Goal: Task Accomplishment & Management: Manage account settings

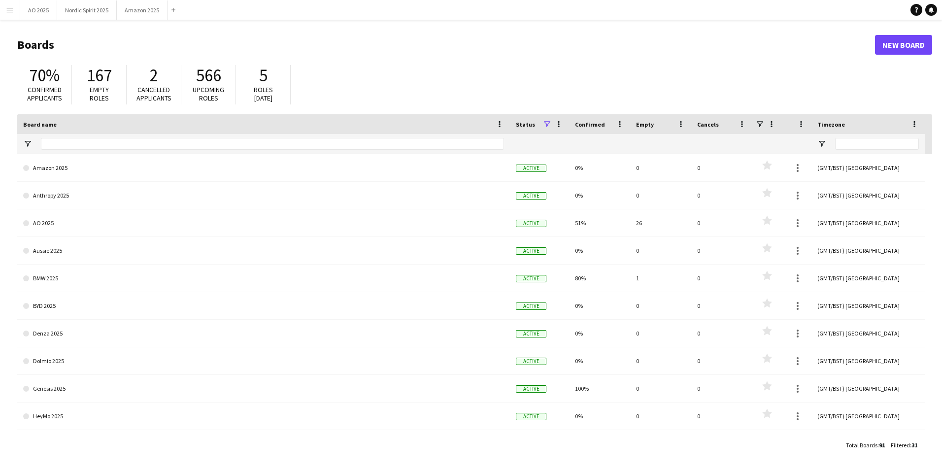
click at [16, 13] on button "Menu" at bounding box center [10, 10] width 20 height 20
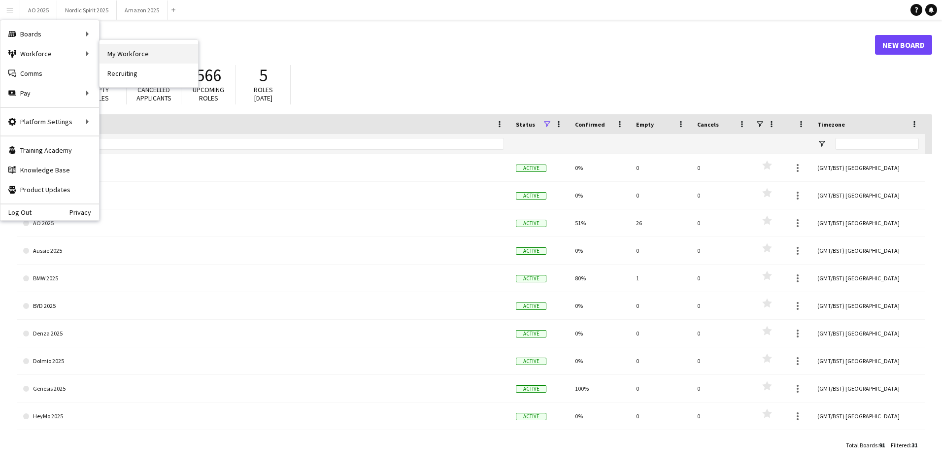
click at [155, 50] on link "My Workforce" at bounding box center [148, 54] width 99 height 20
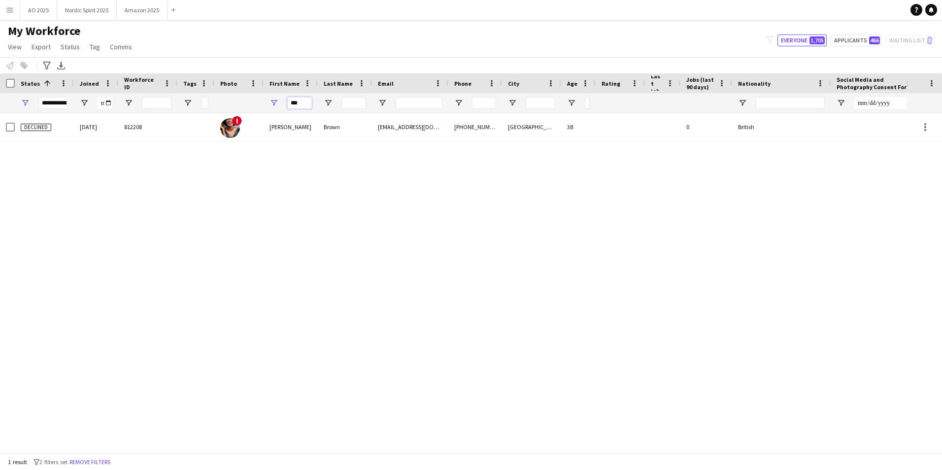
click at [308, 107] on input "***" at bounding box center [299, 103] width 25 height 12
type input "*"
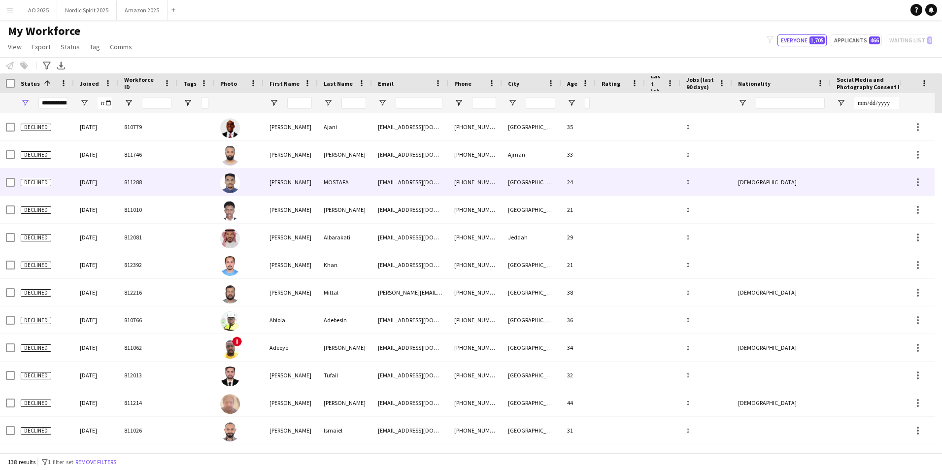
click at [155, 181] on div "811288" at bounding box center [147, 181] width 59 height 27
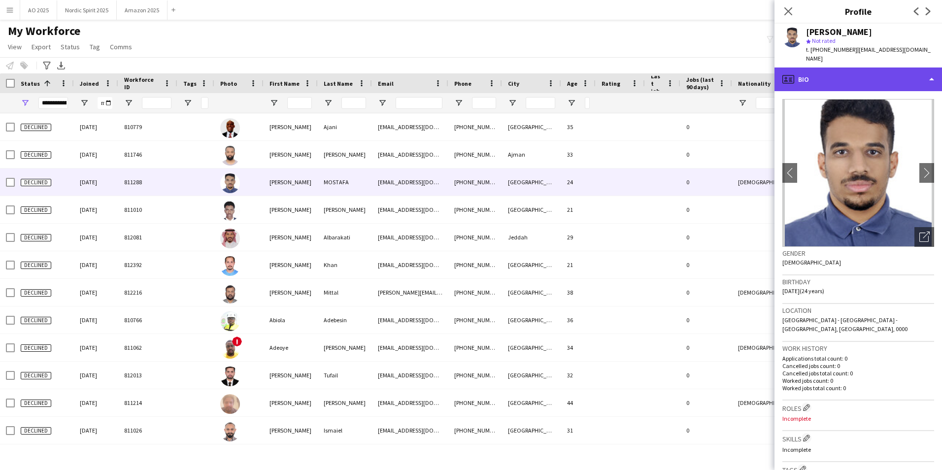
click at [837, 74] on div "profile Bio" at bounding box center [857, 79] width 167 height 24
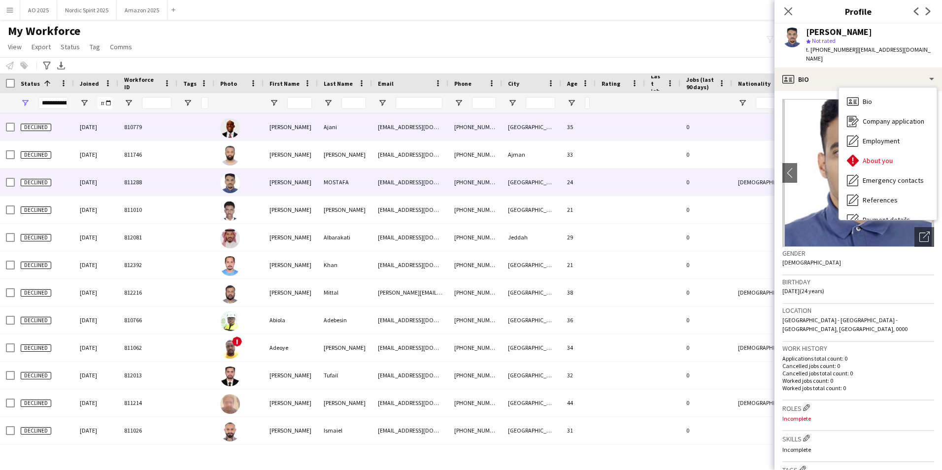
click at [141, 127] on div "810779" at bounding box center [147, 126] width 59 height 27
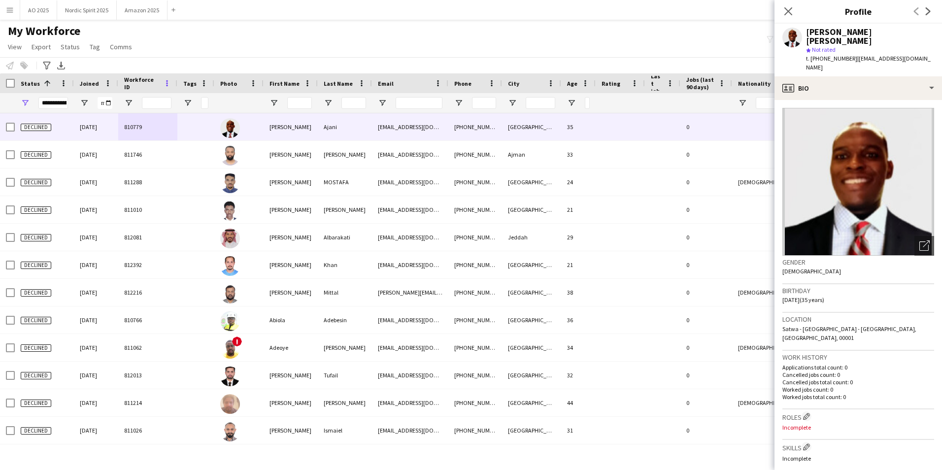
click at [164, 84] on span at bounding box center [167, 83] width 9 height 9
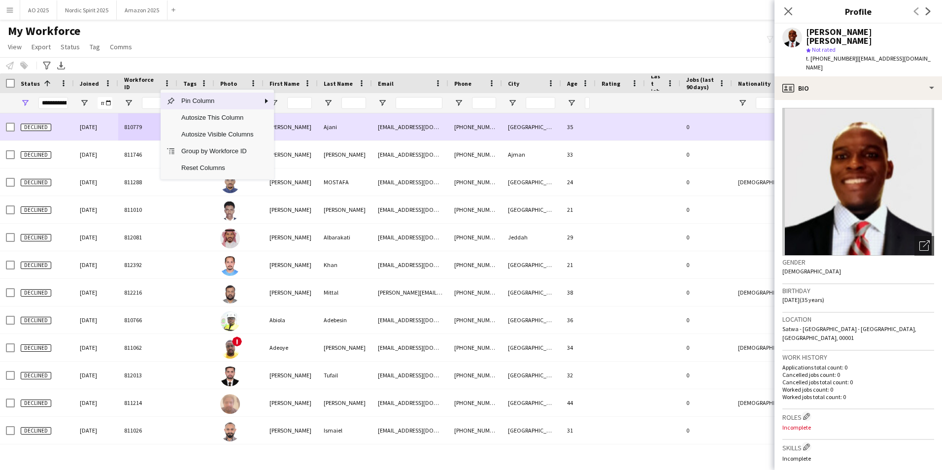
click at [132, 125] on div "810779" at bounding box center [147, 126] width 59 height 27
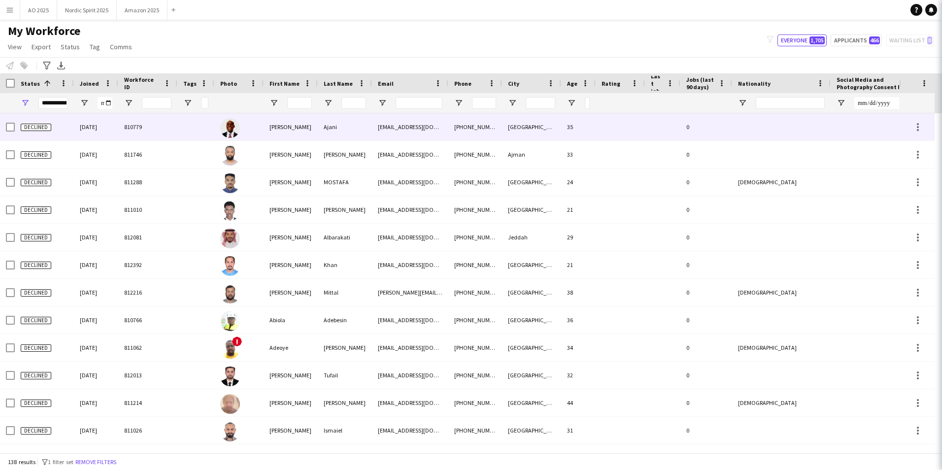
click at [132, 125] on div "810779" at bounding box center [147, 126] width 59 height 27
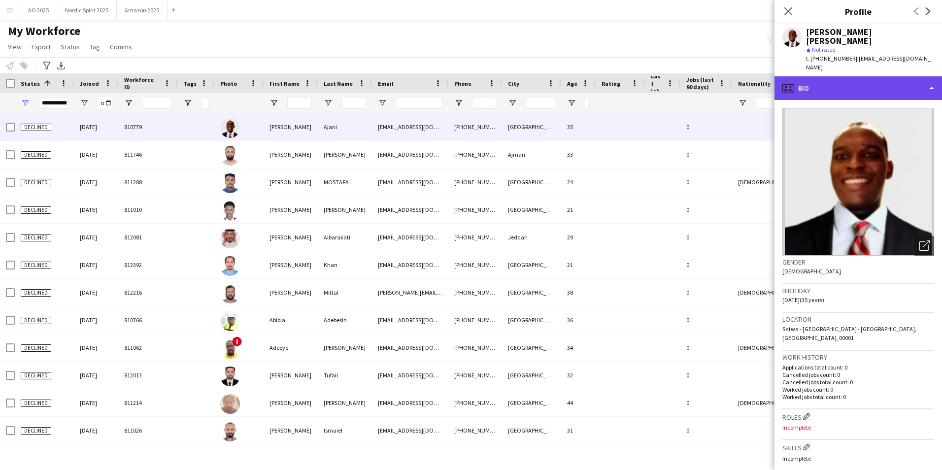
click at [851, 76] on div "profile Bio" at bounding box center [857, 88] width 167 height 24
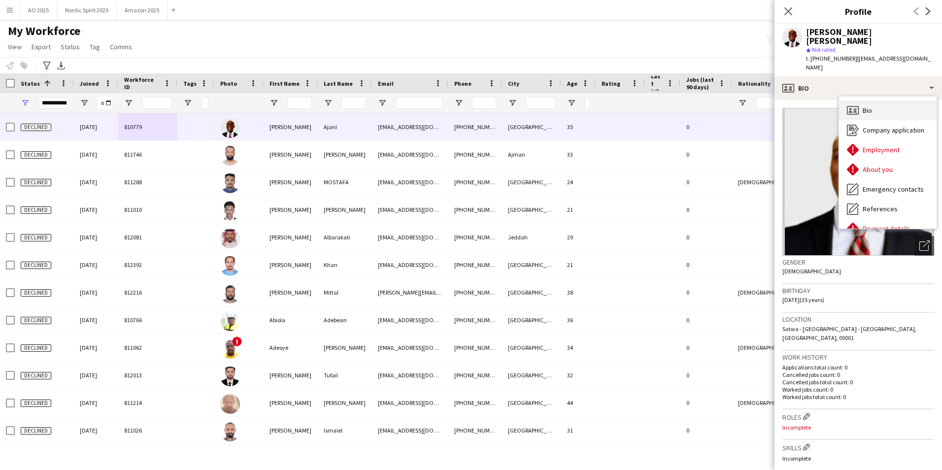
click at [878, 100] on div "Bio Bio" at bounding box center [888, 110] width 98 height 20
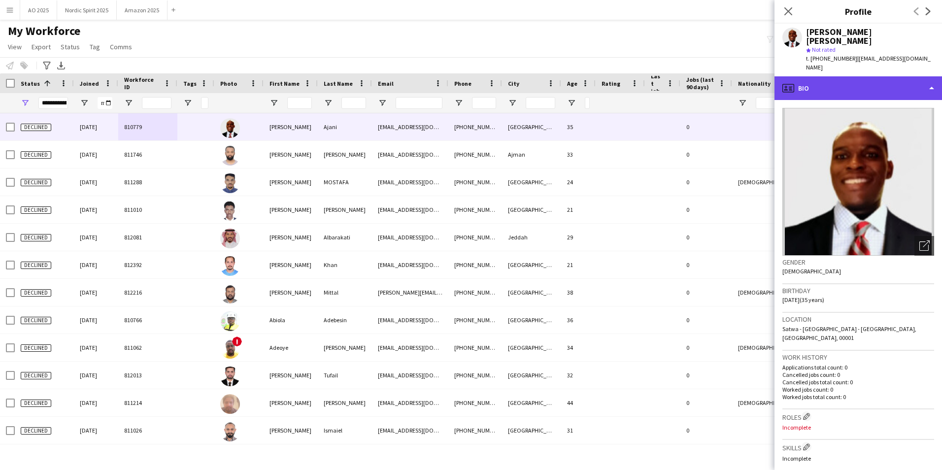
click at [877, 76] on div "profile Bio" at bounding box center [857, 88] width 167 height 24
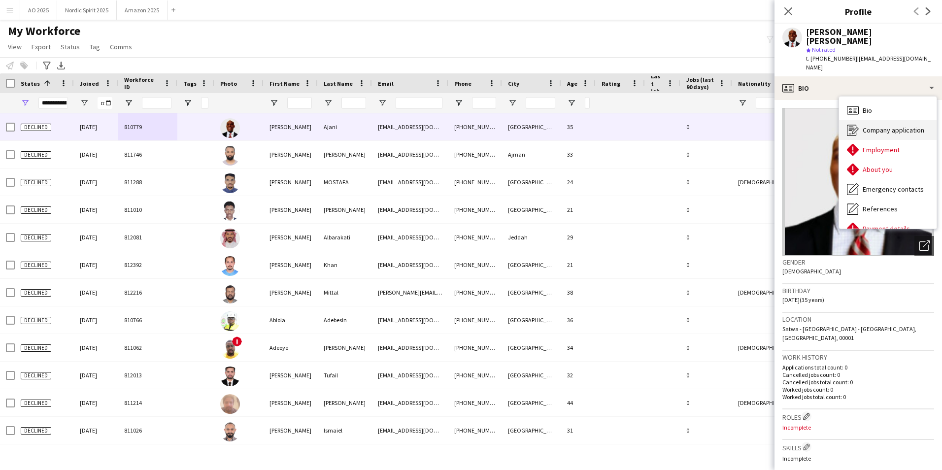
click at [885, 120] on div "Company application Company application" at bounding box center [888, 130] width 98 height 20
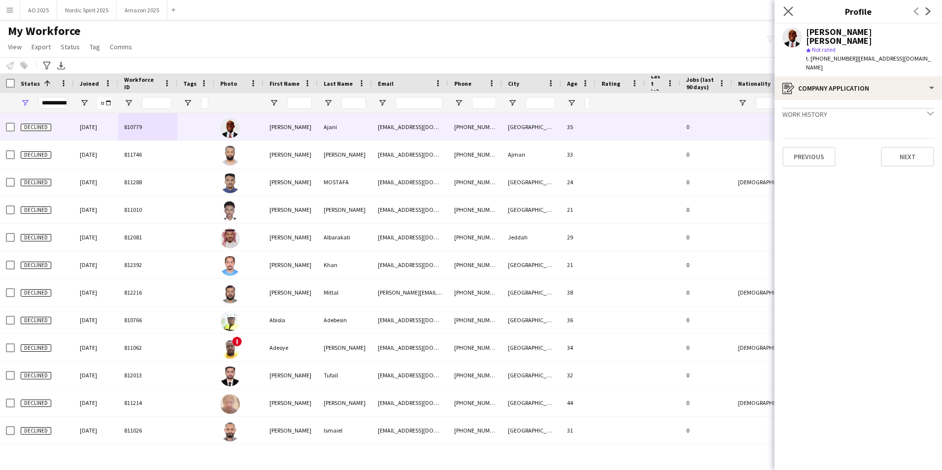
click at [790, 16] on app-icon "Close pop-in" at bounding box center [788, 11] width 14 height 14
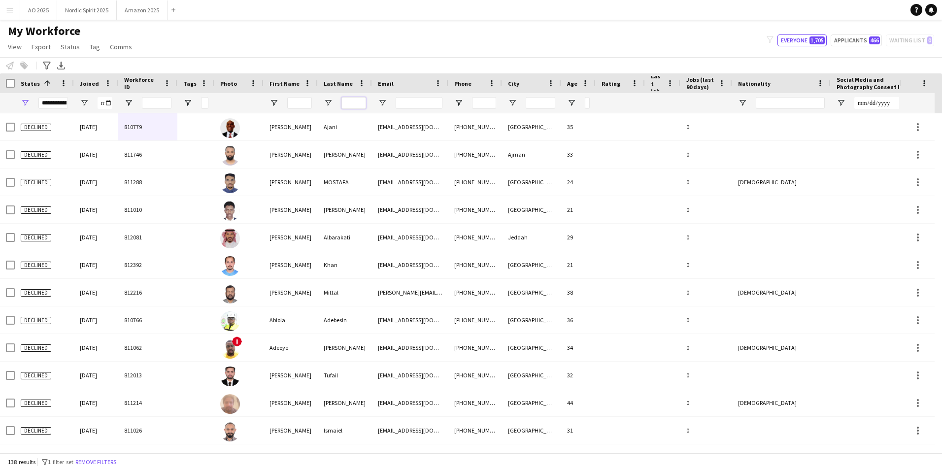
click at [350, 103] on input "Last Name Filter Input" at bounding box center [353, 103] width 25 height 12
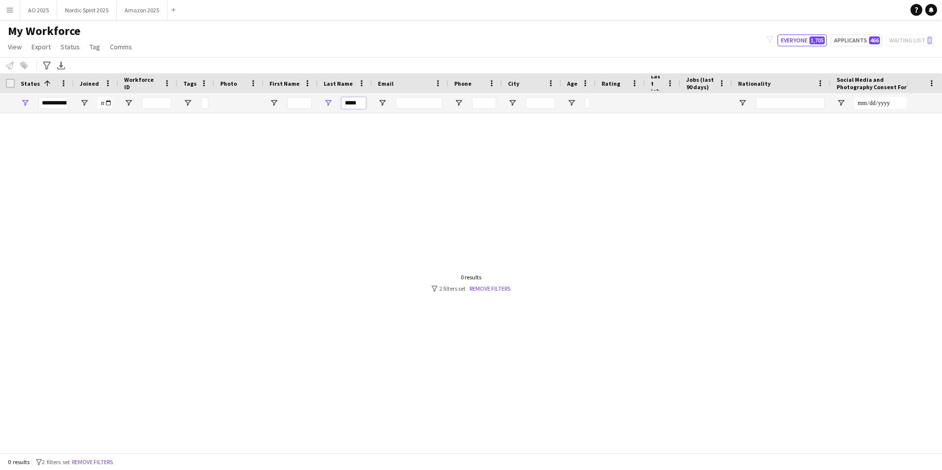
type input "*****"
click at [26, 101] on span "Open Filter Menu" at bounding box center [25, 103] width 9 height 9
click at [35, 161] on div "(Select All)" at bounding box center [71, 163] width 93 height 12
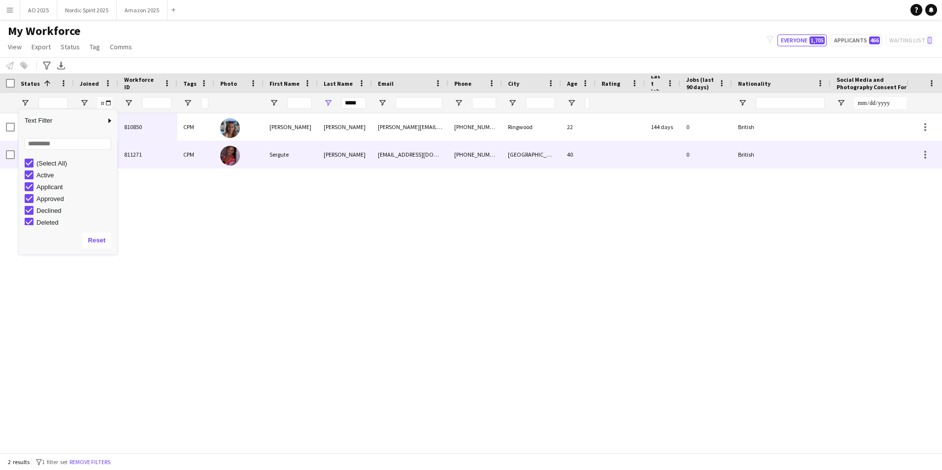
click at [270, 162] on div "Sergute" at bounding box center [291, 154] width 54 height 27
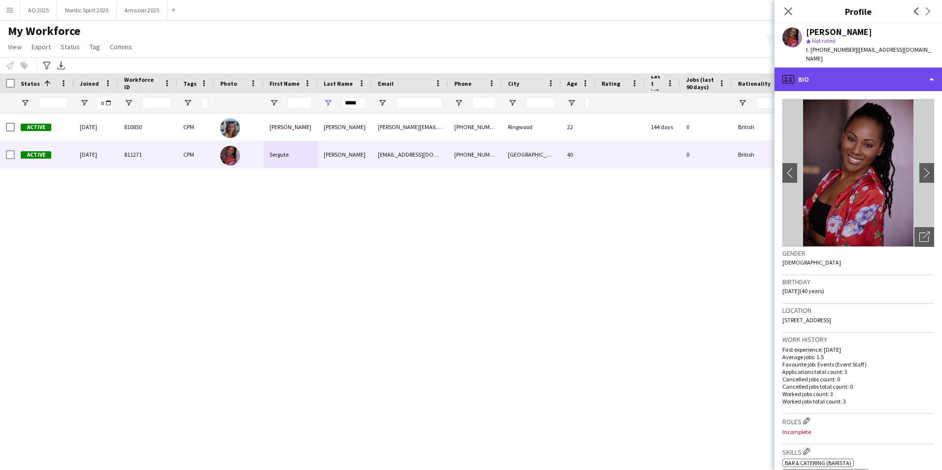
click at [824, 73] on div "profile Bio" at bounding box center [857, 79] width 167 height 24
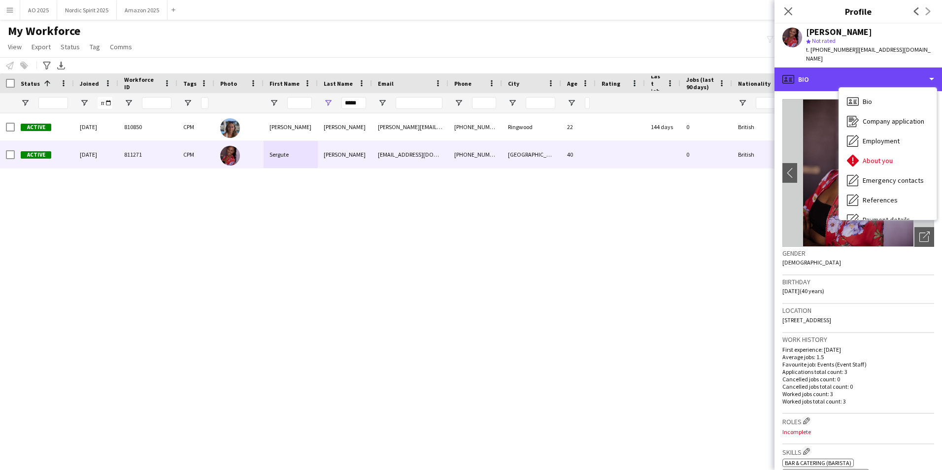
scroll to position [115, 0]
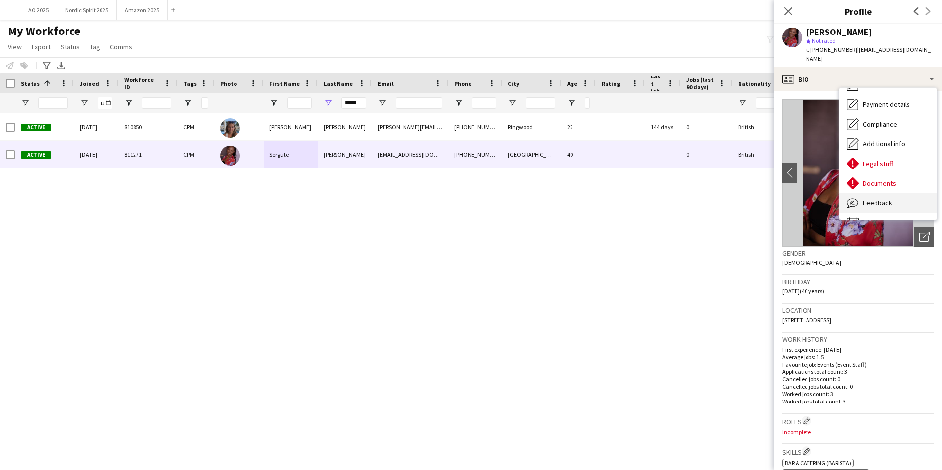
click at [904, 193] on div "Feedback Feedback" at bounding box center [888, 203] width 98 height 20
